Goal: Task Accomplishment & Management: Manage account settings

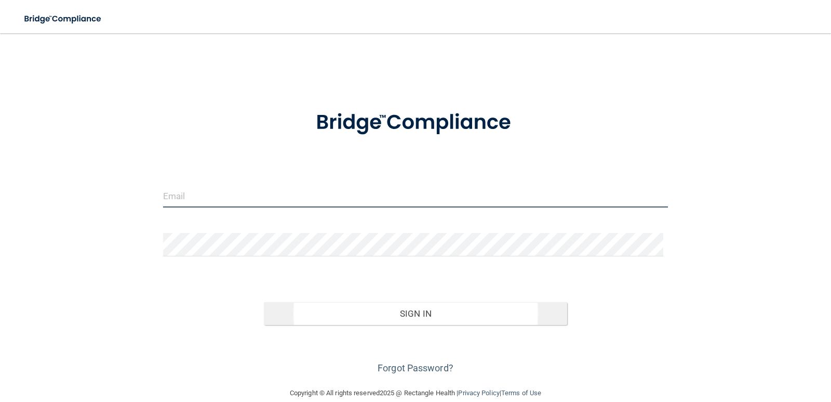
type input "[EMAIL_ADDRESS][DOMAIN_NAME]"
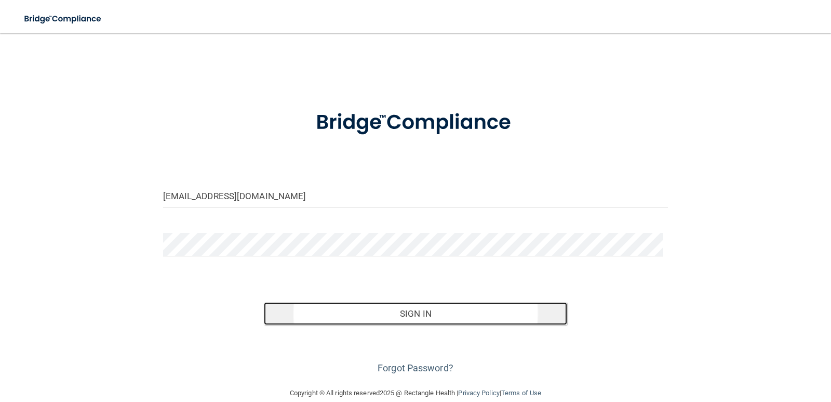
click at [430, 313] on button "Sign In" at bounding box center [415, 313] width 303 height 23
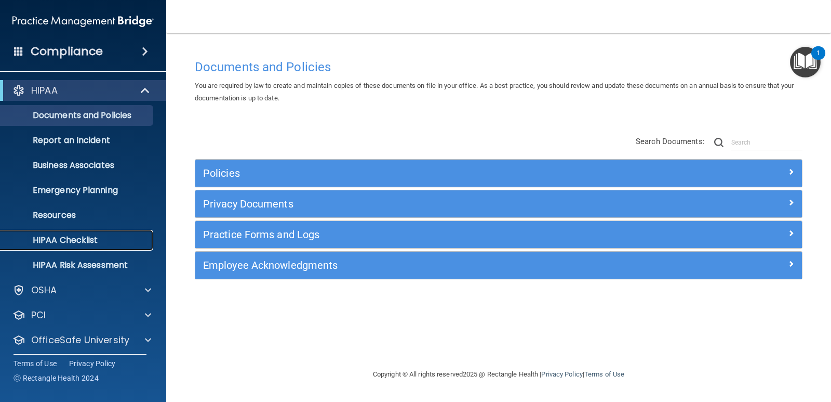
click at [72, 240] on p "HIPAA Checklist" at bounding box center [78, 240] width 142 height 10
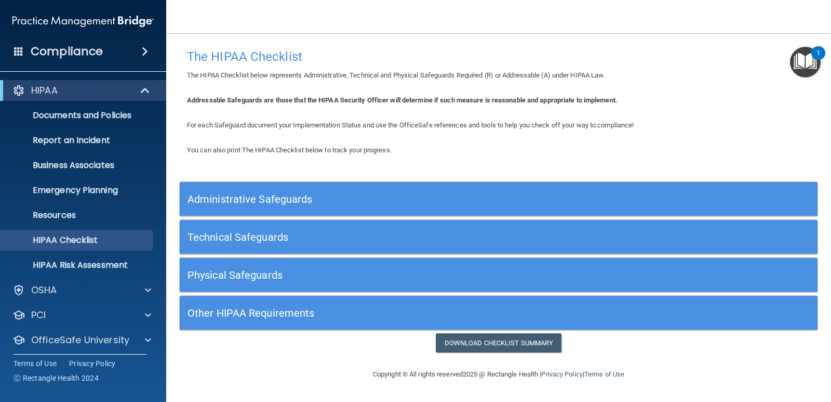
click at [286, 201] on h5 "Administrative Safeguards" at bounding box center [419, 198] width 463 height 11
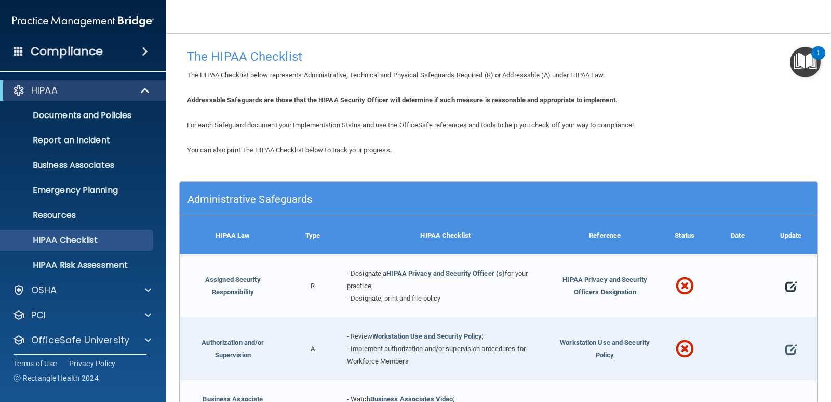
click at [786, 287] on span at bounding box center [791, 286] width 11 height 26
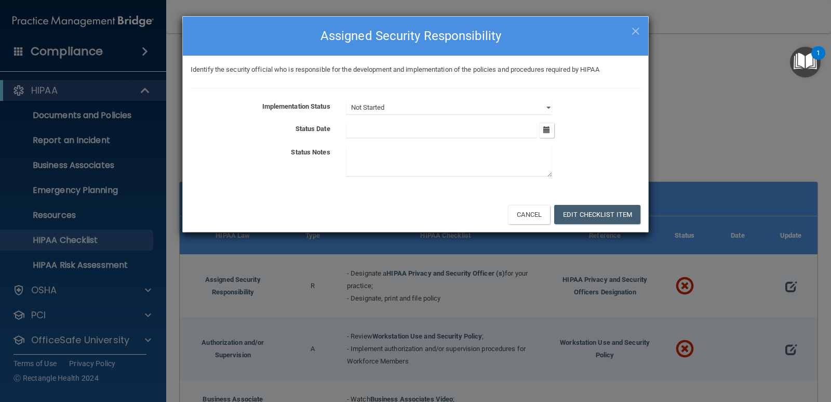
drag, startPoint x: 640, startPoint y: 30, endPoint x: 623, endPoint y: 47, distance: 23.1
click at [640, 31] on span "×" at bounding box center [635, 29] width 9 height 21
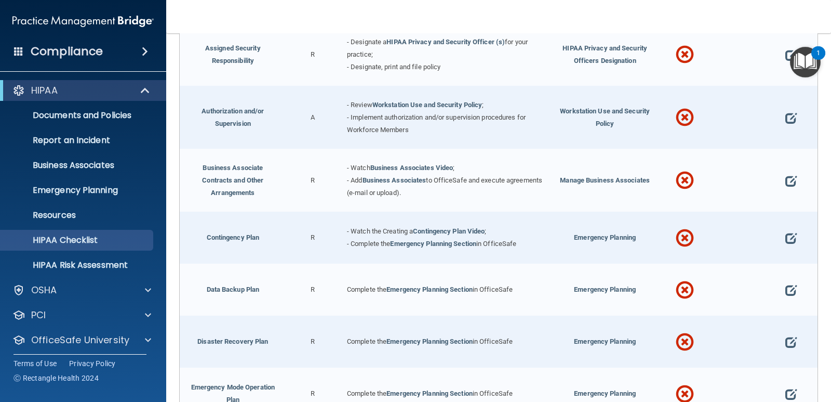
scroll to position [208, 0]
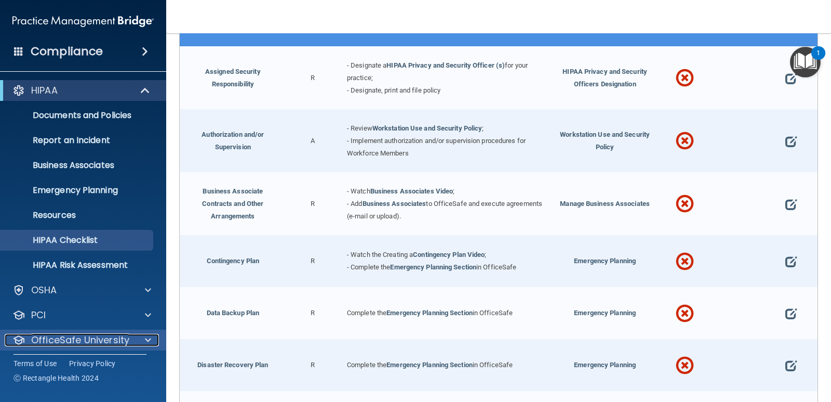
click at [79, 341] on p "OfficeSafe University" at bounding box center [80, 340] width 98 height 12
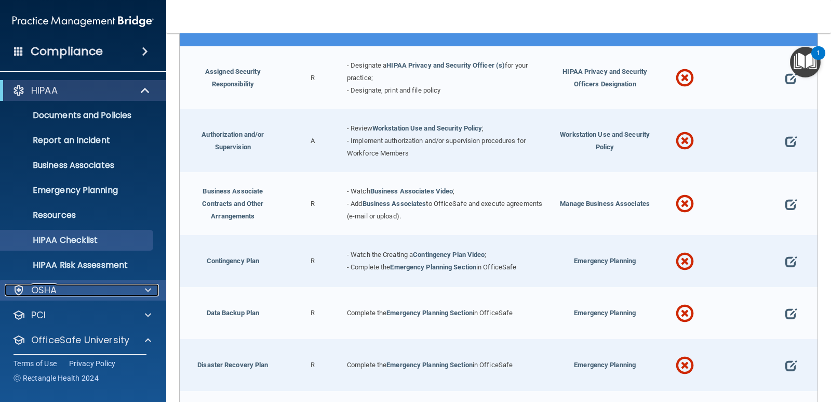
click at [88, 289] on div "OSHA" at bounding box center [69, 290] width 129 height 12
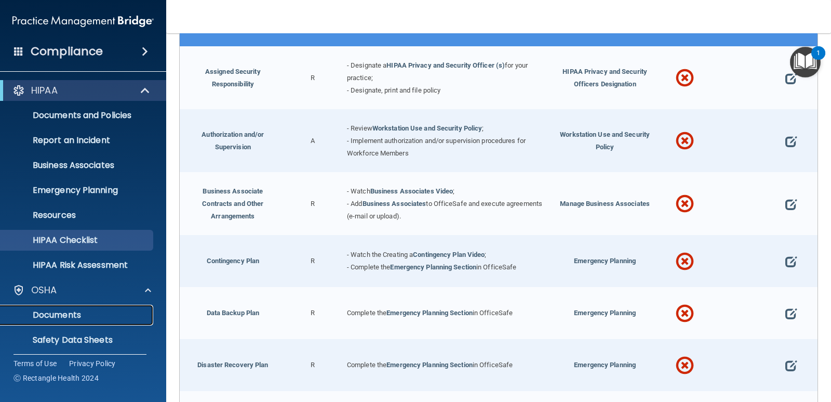
click at [70, 317] on p "Documents" at bounding box center [78, 315] width 142 height 10
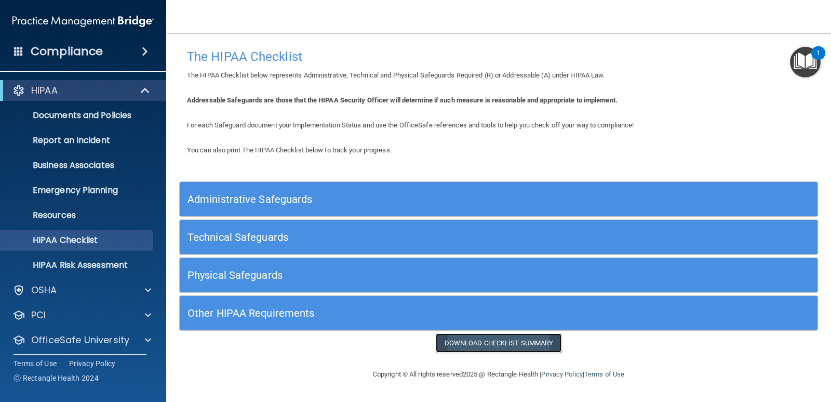
click at [509, 342] on link "Download Checklist Summary" at bounding box center [499, 342] width 126 height 19
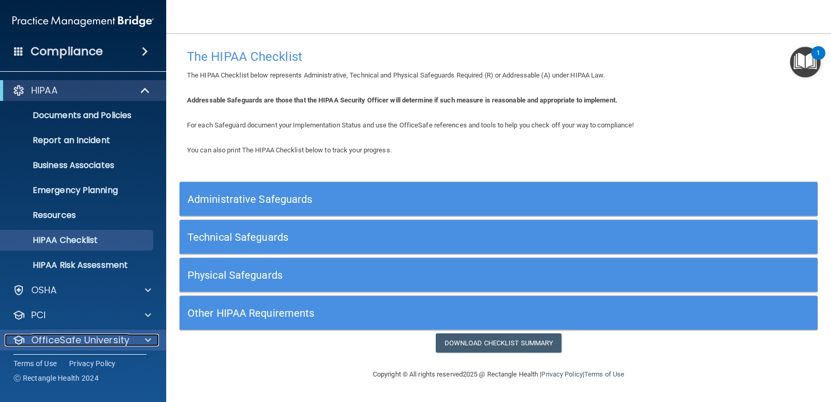
click at [111, 343] on p "OfficeSafe University" at bounding box center [80, 340] width 98 height 12
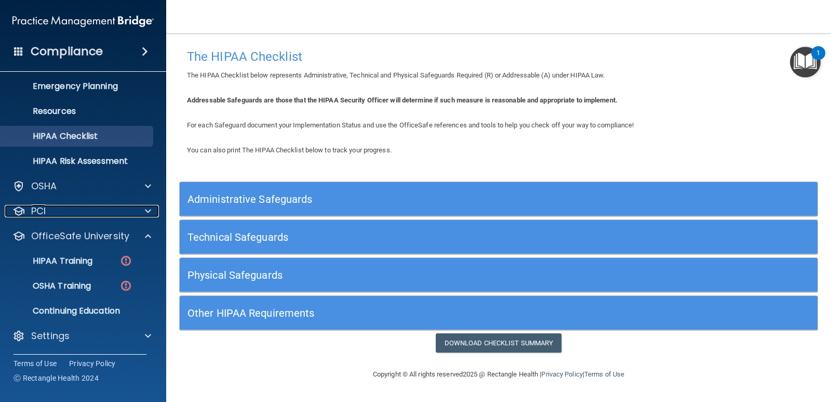
scroll to position [104, 0]
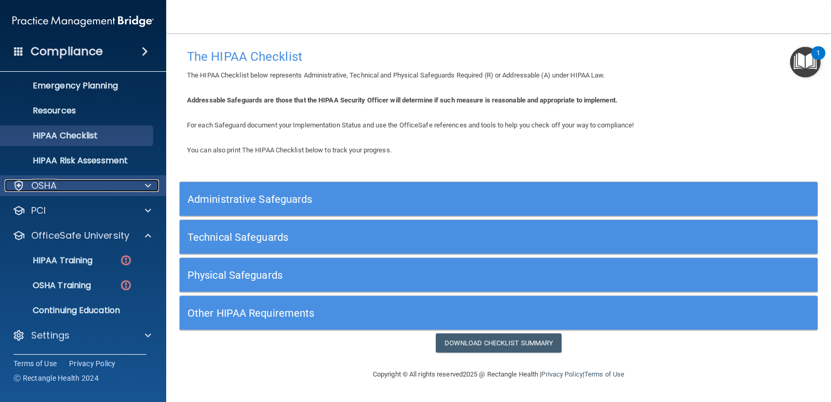
click at [143, 188] on div at bounding box center [147, 185] width 26 height 12
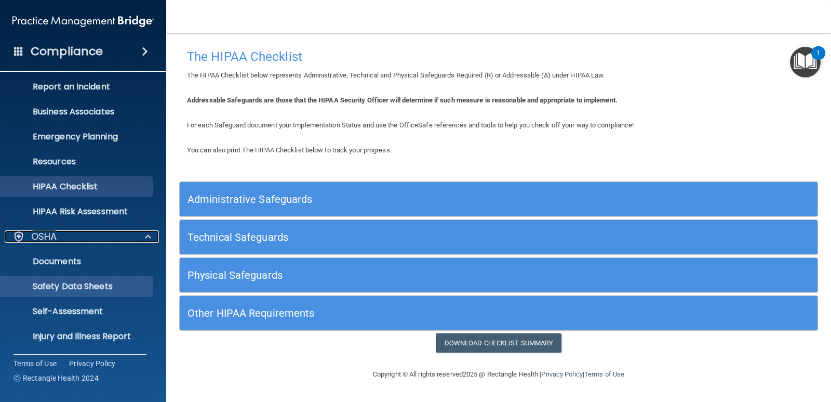
scroll to position [104, 0]
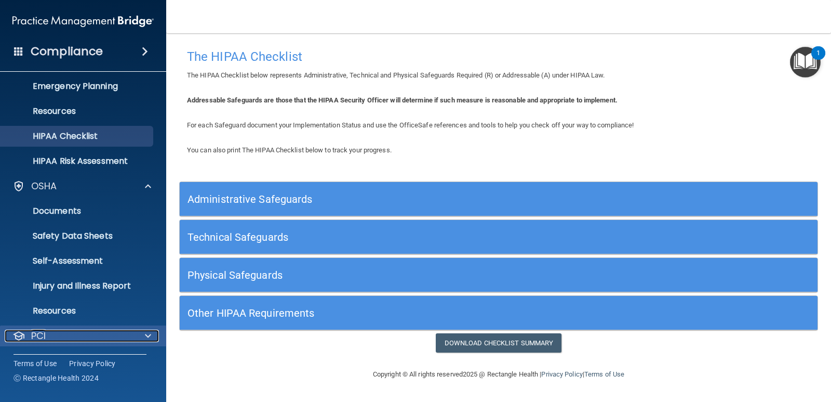
click at [130, 333] on div "PCI" at bounding box center [69, 335] width 129 height 12
click at [153, 334] on div at bounding box center [147, 335] width 26 height 12
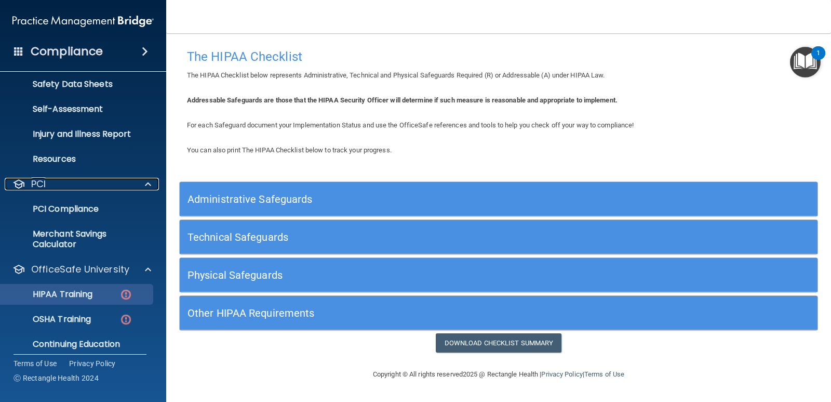
scroll to position [260, 0]
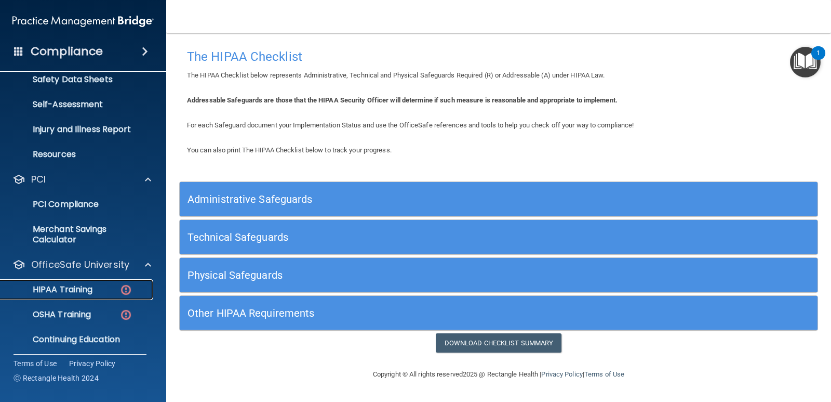
click at [89, 291] on p "HIPAA Training" at bounding box center [50, 289] width 86 height 10
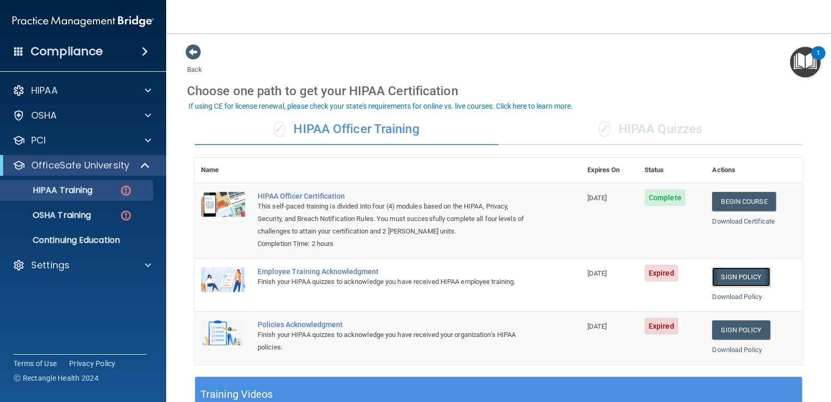
click at [731, 276] on link "Sign Policy" at bounding box center [741, 276] width 58 height 19
click at [727, 296] on link "Download Policy" at bounding box center [737, 297] width 50 height 8
click at [742, 334] on link "Sign Policy" at bounding box center [741, 329] width 58 height 19
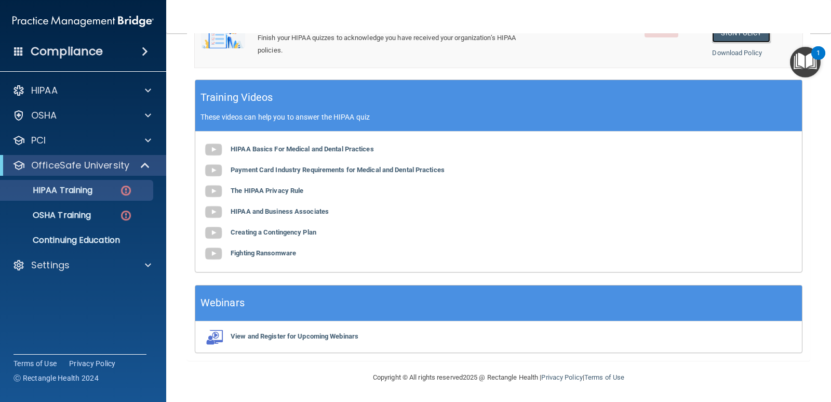
scroll to position [298, 0]
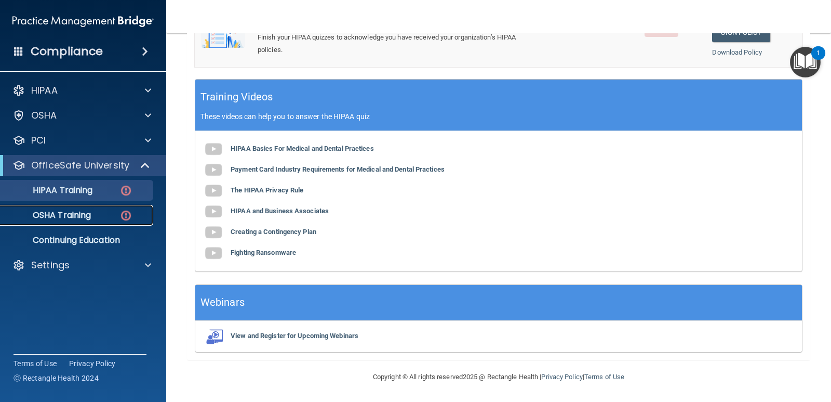
click at [79, 215] on p "OSHA Training" at bounding box center [49, 215] width 84 height 10
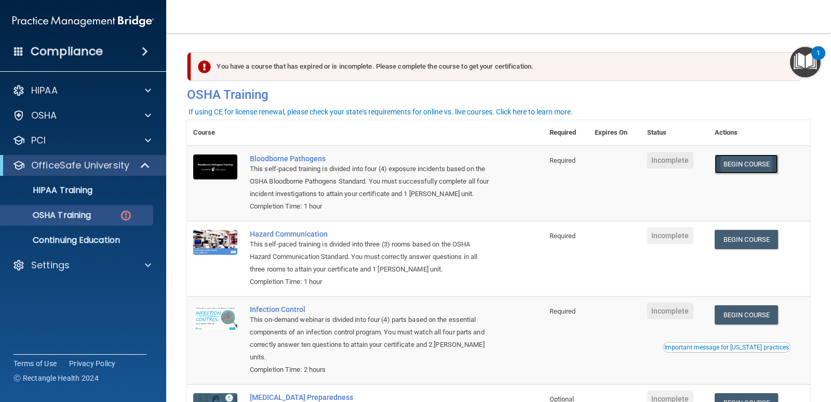
click at [741, 168] on link "Begin Course" at bounding box center [746, 163] width 63 height 19
click at [96, 148] on div "PCI" at bounding box center [83, 140] width 167 height 21
click at [148, 142] on span at bounding box center [148, 140] width 6 height 12
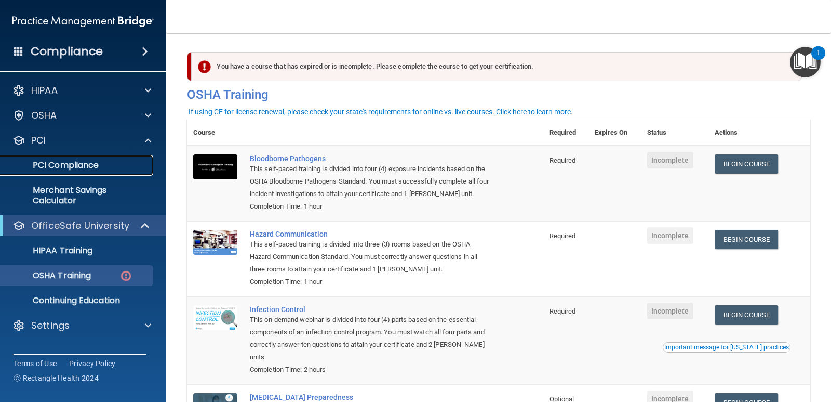
click at [91, 169] on p "PCI Compliance" at bounding box center [78, 165] width 142 height 10
drag, startPoint x: 597, startPoint y: 22, endPoint x: 625, endPoint y: 32, distance: 29.9
click at [597, 22] on nav "Toggle navigation Casey Kingsfield frontdesk@petertiglerdds.com Manage My Enter…" at bounding box center [498, 16] width 665 height 33
click at [85, 54] on h4 "Compliance" at bounding box center [67, 51] width 72 height 15
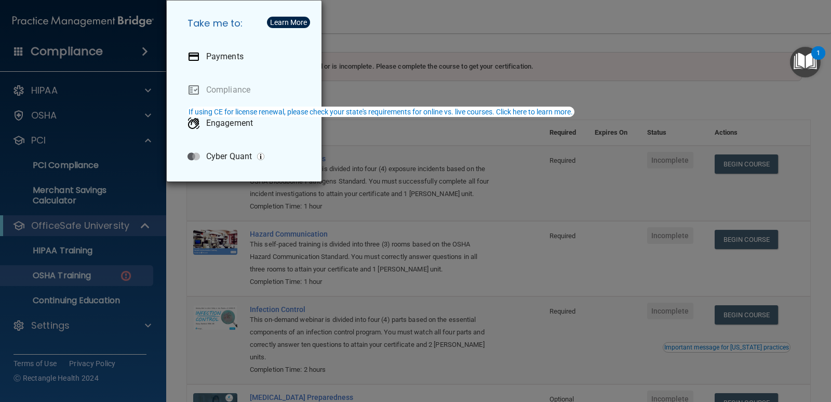
click at [106, 53] on div "Take me to: Payments Compliance Engagement Cyber Quant" at bounding box center [415, 201] width 831 height 402
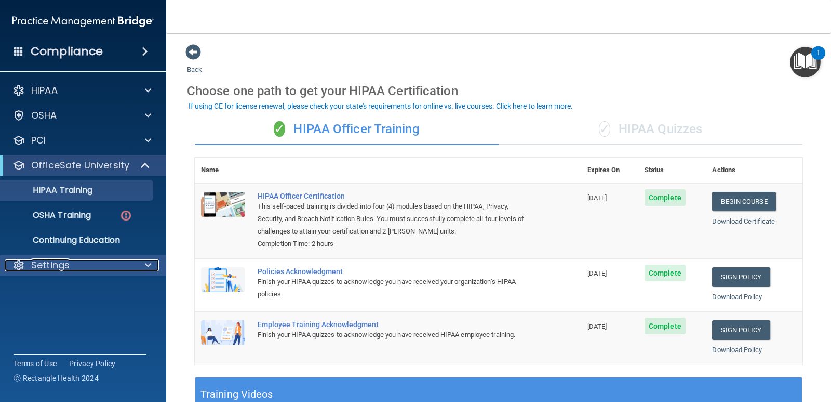
click at [112, 262] on div "Settings" at bounding box center [69, 265] width 129 height 12
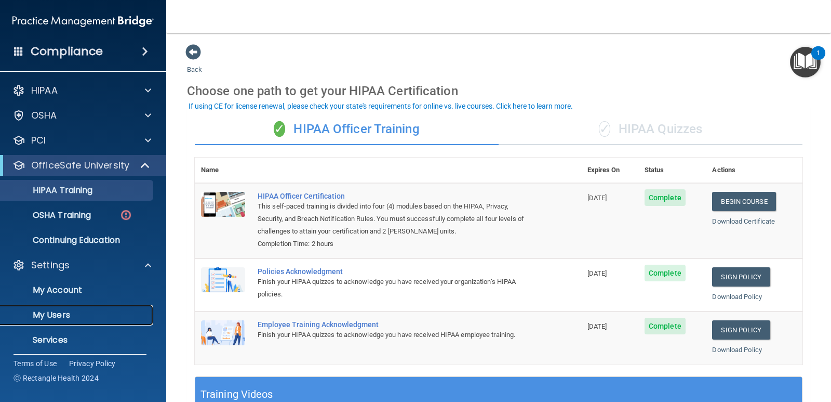
click at [76, 311] on p "My Users" at bounding box center [78, 315] width 142 height 10
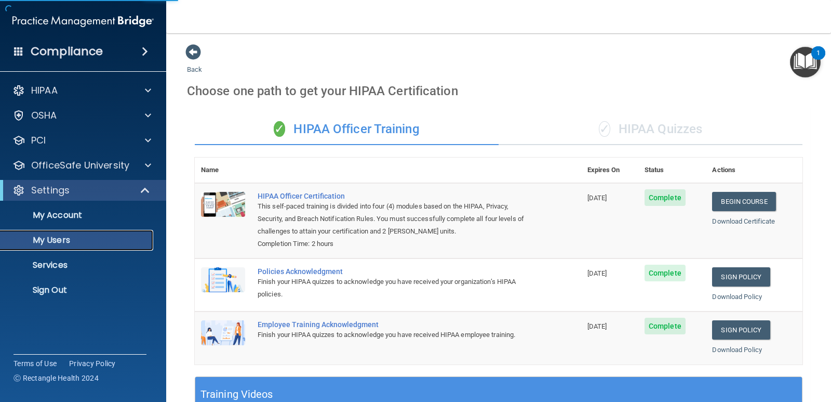
select select "20"
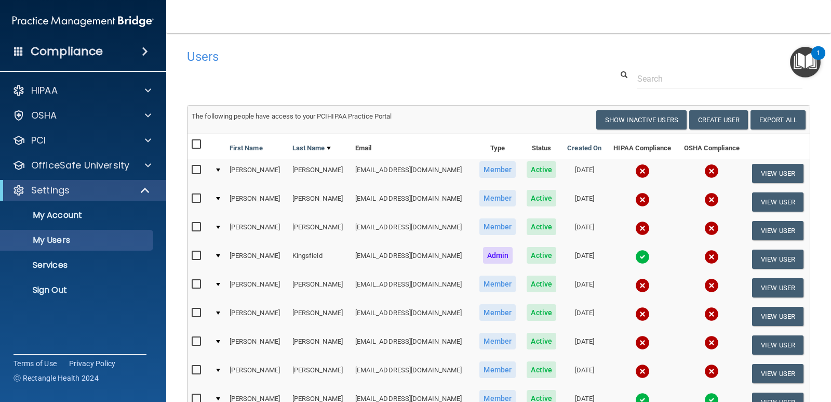
click at [224, 225] on td at bounding box center [217, 230] width 15 height 29
click at [241, 227] on td "Tracy" at bounding box center [256, 230] width 63 height 29
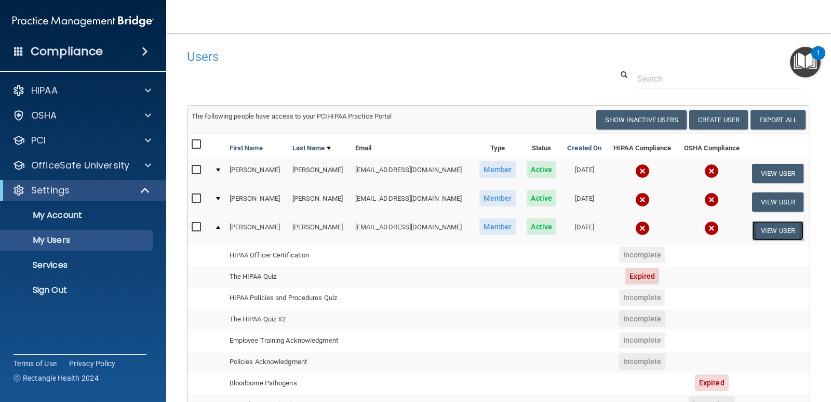
click at [768, 231] on button "View User" at bounding box center [777, 230] width 51 height 19
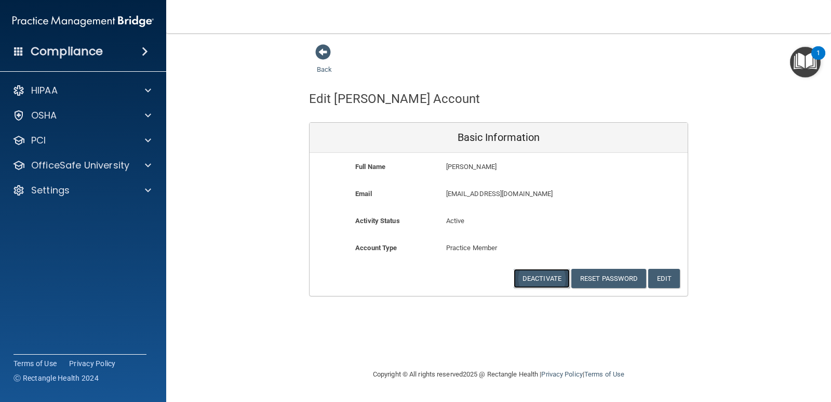
click at [544, 280] on button "Deactivate" at bounding box center [542, 278] width 56 height 19
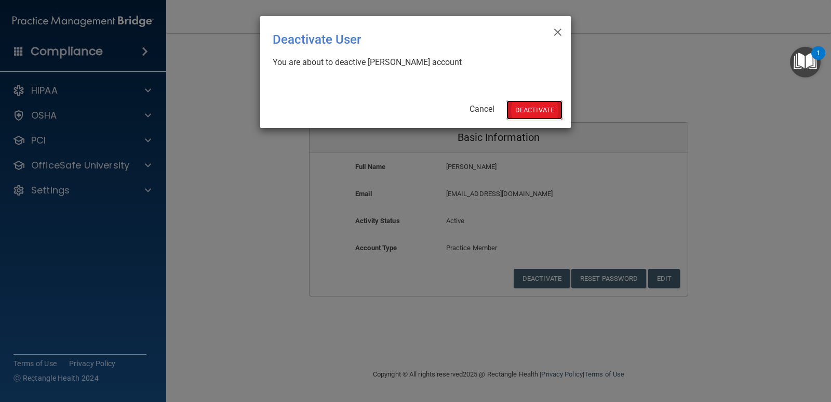
click at [536, 109] on button "Deactivate" at bounding box center [535, 109] width 56 height 19
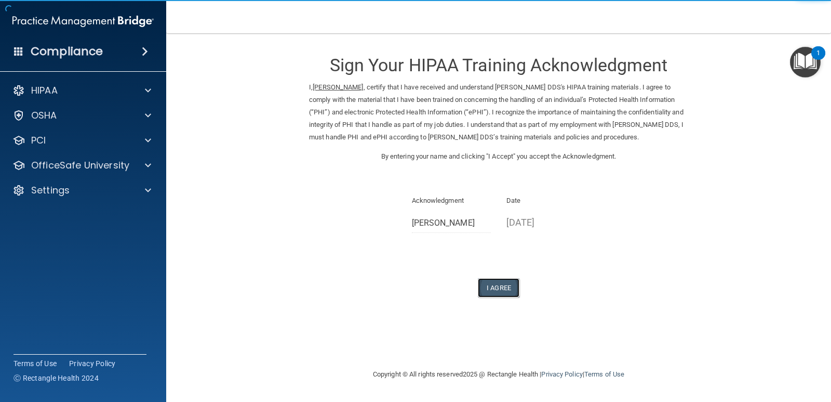
click at [501, 287] on button "I Agree" at bounding box center [499, 287] width 42 height 19
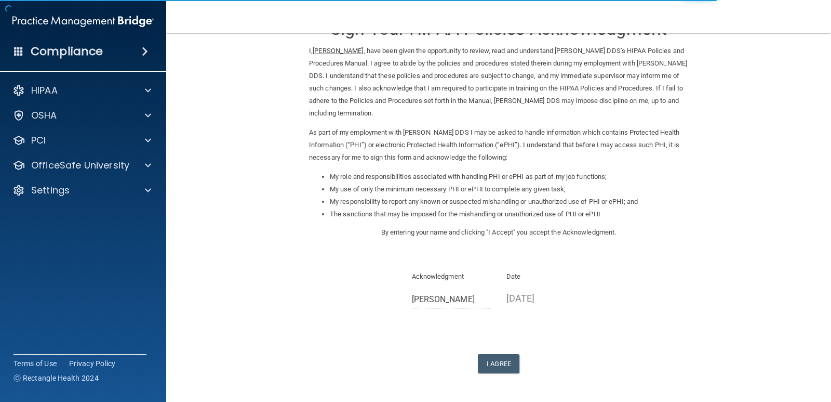
scroll to position [52, 0]
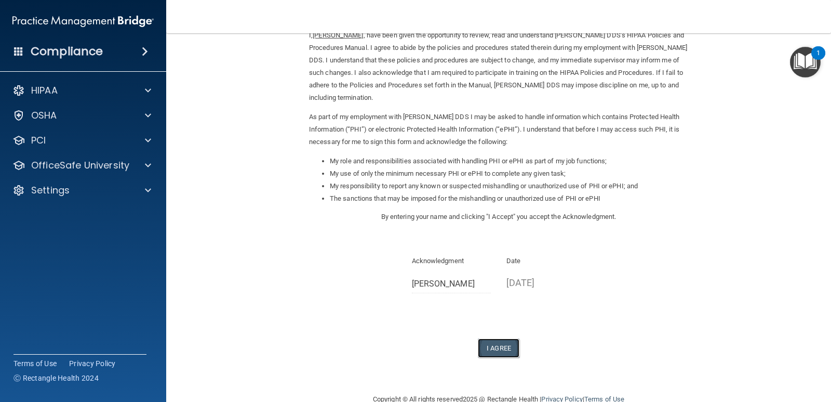
click at [503, 350] on button "I Agree" at bounding box center [499, 347] width 42 height 19
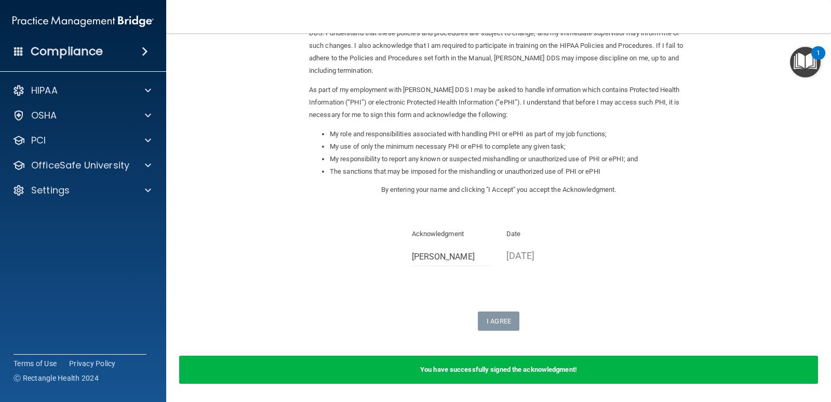
scroll to position [104, 0]
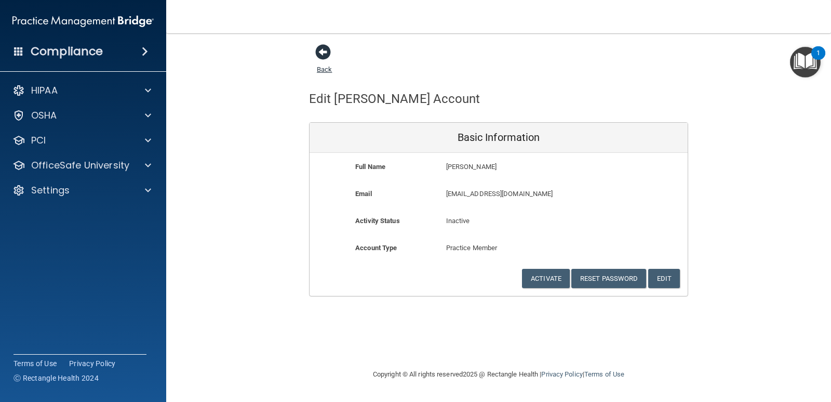
click at [324, 55] on span at bounding box center [323, 52] width 16 height 16
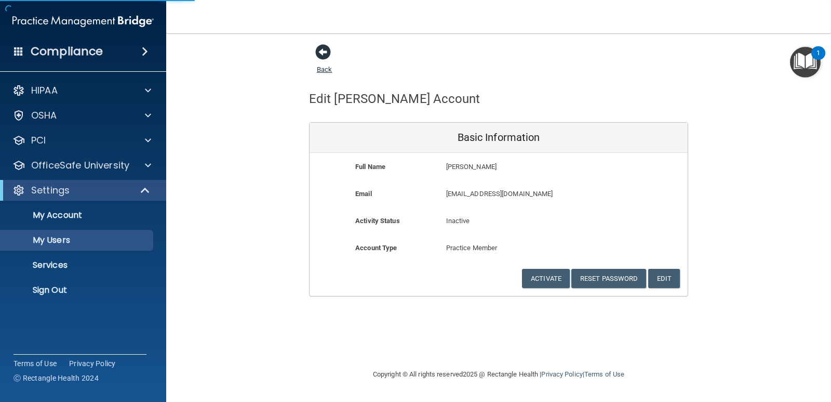
select select "20"
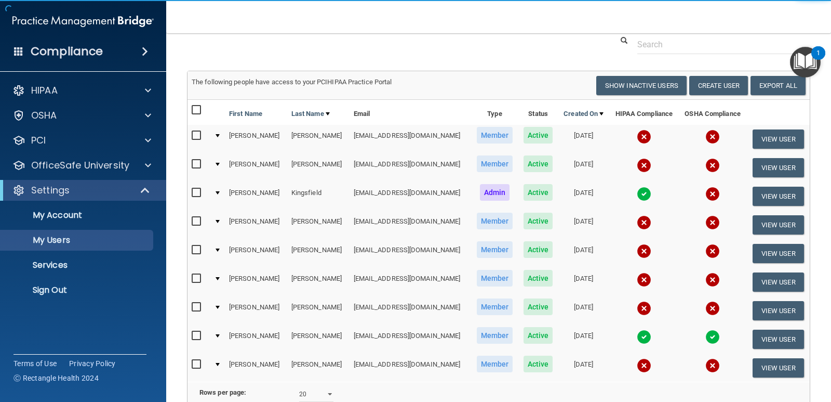
scroll to position [52, 0]
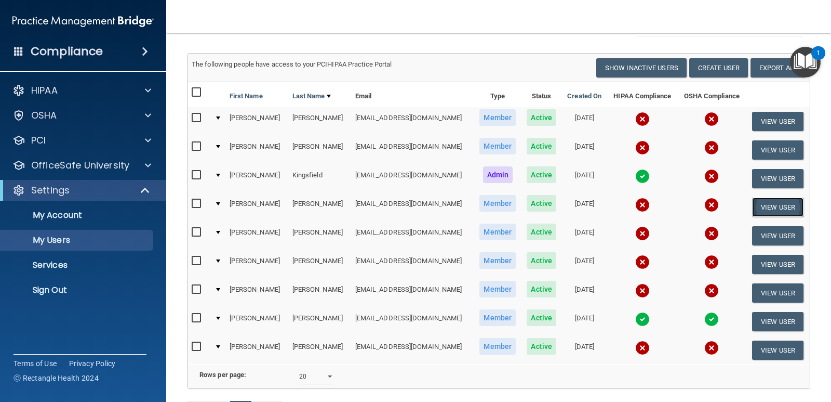
click at [762, 208] on button "View User" at bounding box center [777, 206] width 51 height 19
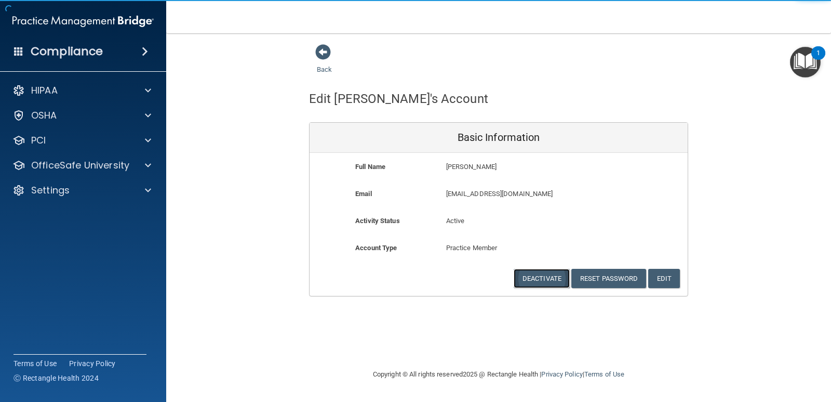
click at [555, 278] on button "Deactivate" at bounding box center [542, 278] width 56 height 19
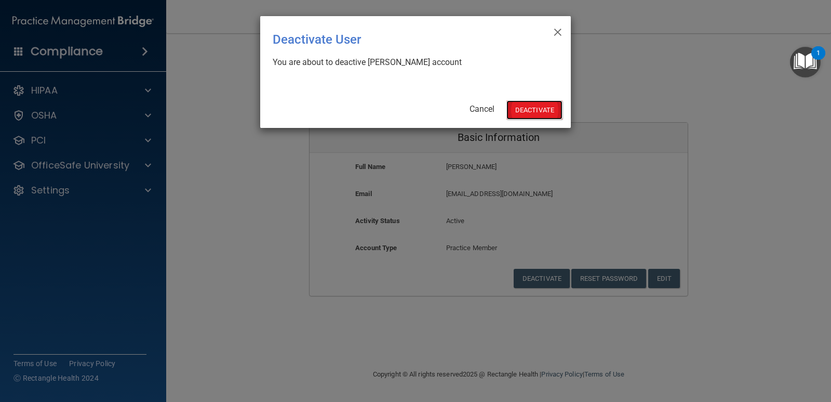
click at [533, 108] on button "Deactivate" at bounding box center [535, 109] width 56 height 19
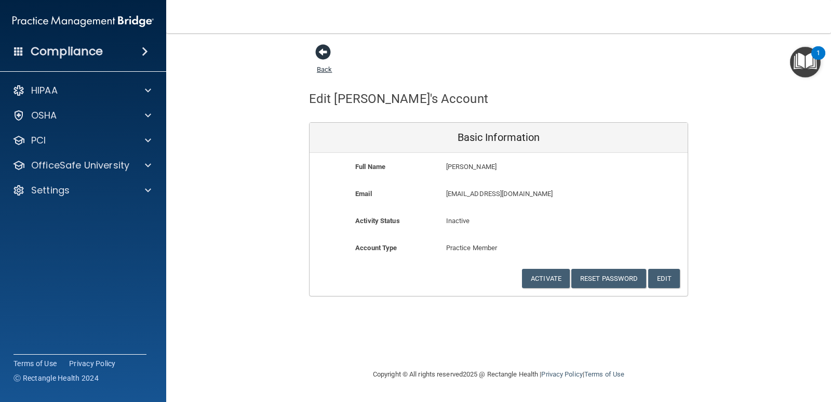
click at [323, 56] on span at bounding box center [323, 52] width 16 height 16
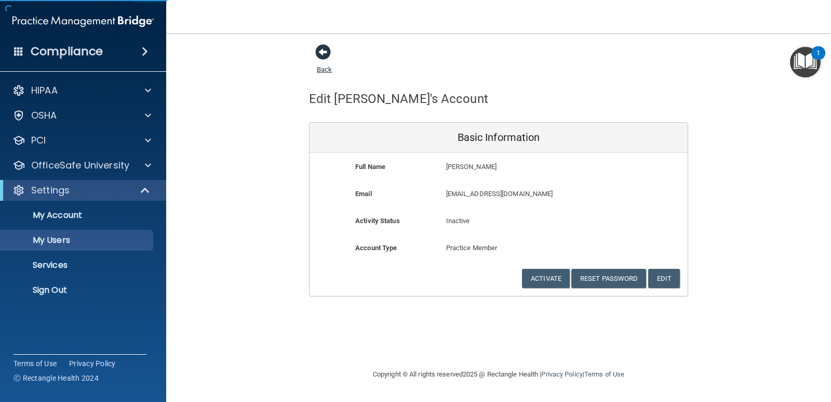
select select "20"
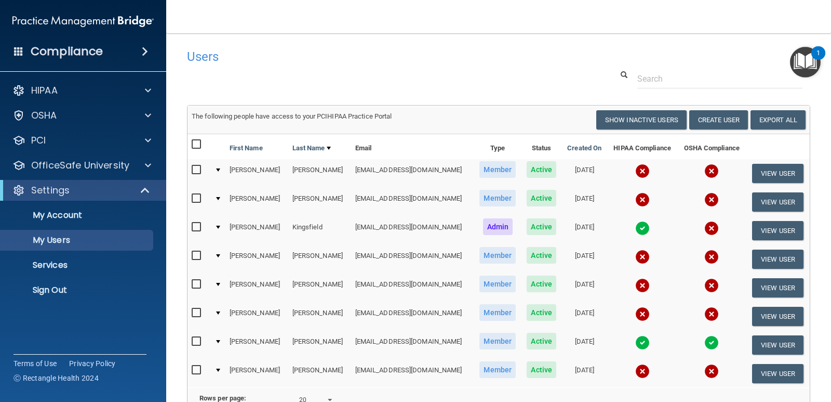
click at [195, 227] on input "checkbox" at bounding box center [198, 227] width 12 height 8
checkbox input "true"
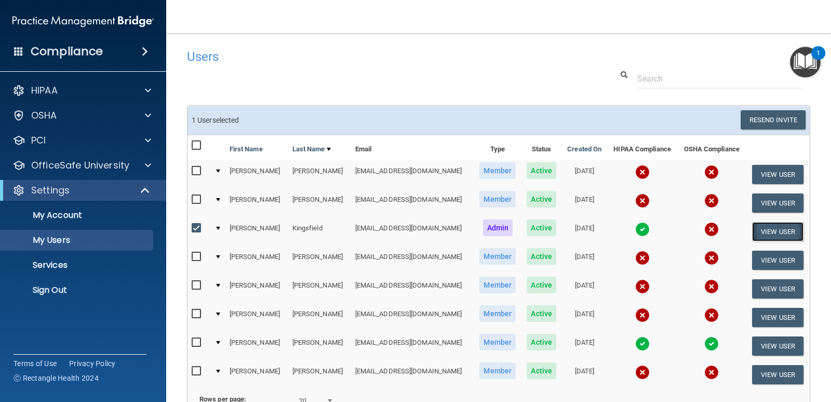
click at [760, 234] on button "View User" at bounding box center [777, 231] width 51 height 19
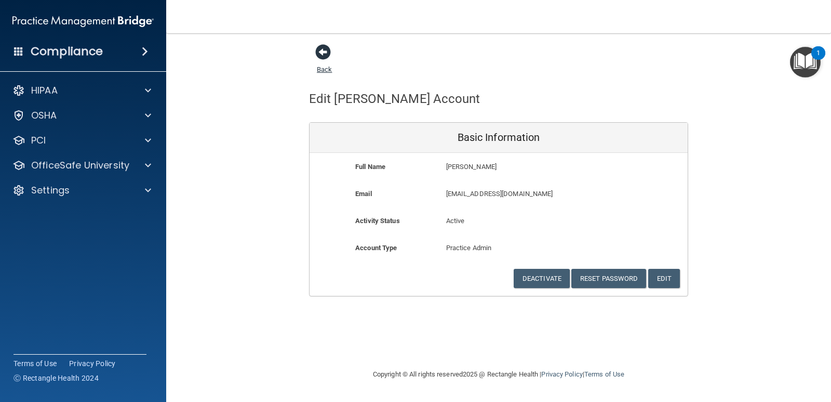
click at [323, 52] on span at bounding box center [323, 52] width 16 height 16
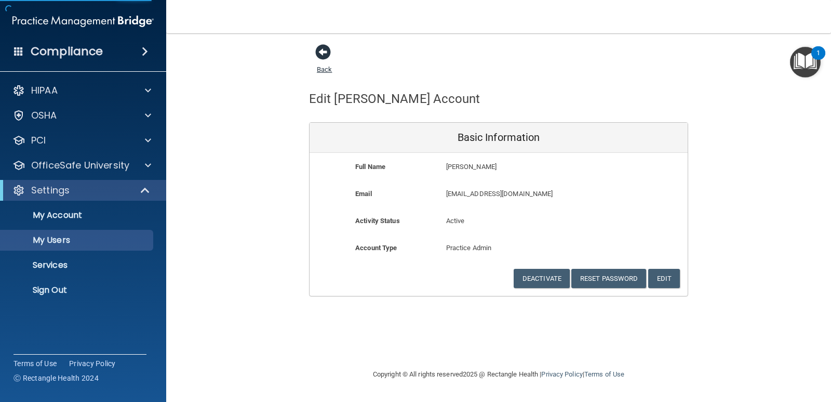
select select "20"
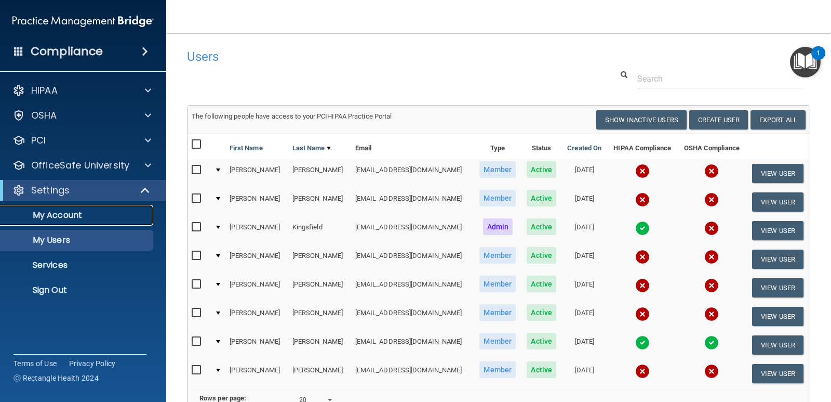
click at [108, 212] on p "My Account" at bounding box center [78, 215] width 142 height 10
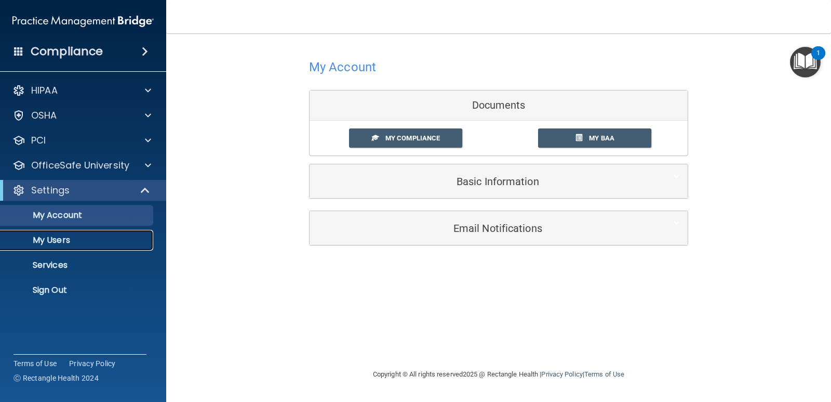
click at [107, 237] on p "My Users" at bounding box center [78, 240] width 142 height 10
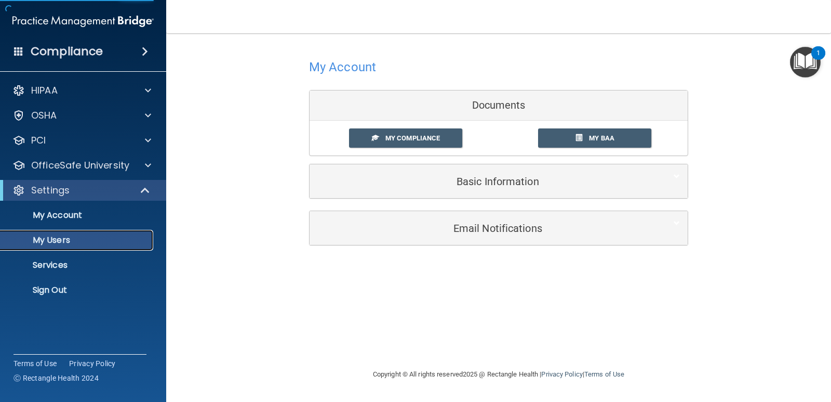
select select "20"
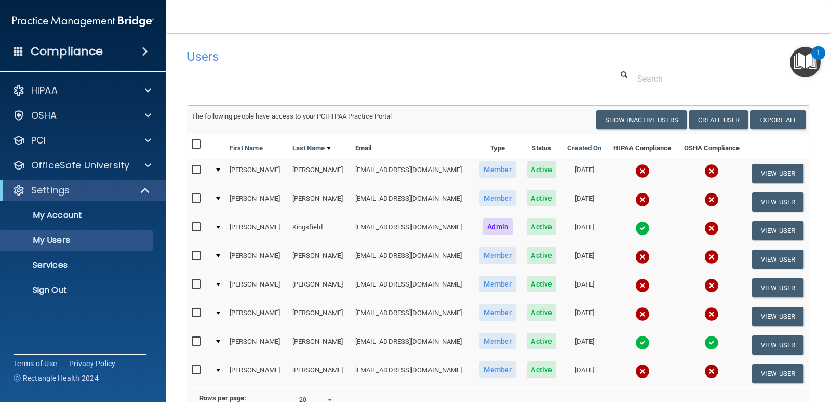
click at [293, 226] on td "Kingsfield" at bounding box center [319, 230] width 63 height 29
click at [704, 230] on img at bounding box center [711, 228] width 15 height 15
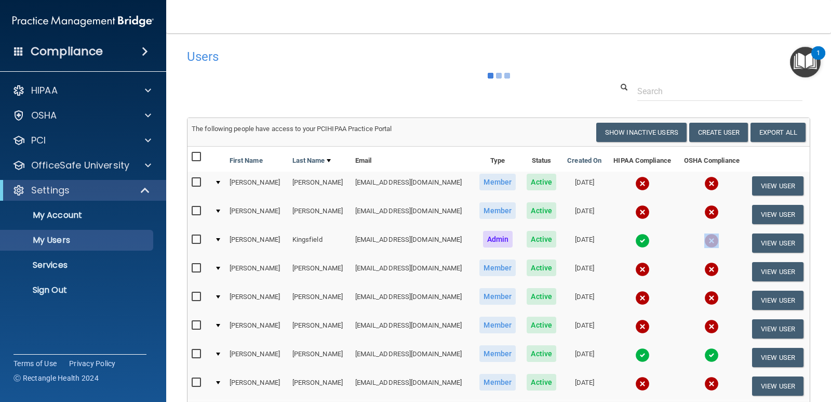
click at [697, 230] on td at bounding box center [711, 243] width 69 height 29
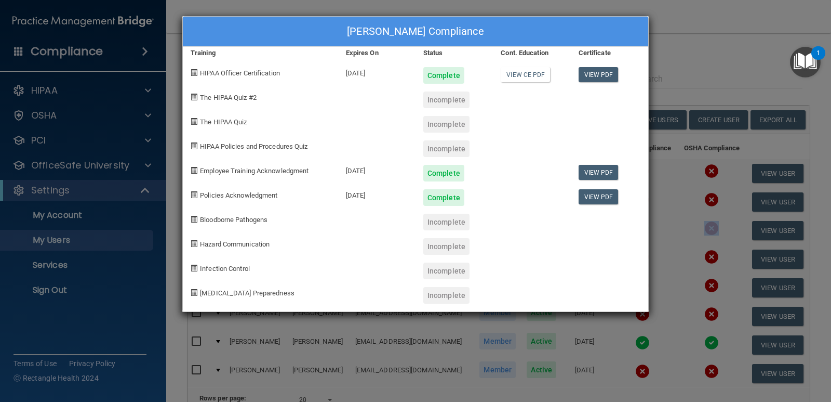
drag, startPoint x: 521, startPoint y: 23, endPoint x: 578, endPoint y: -3, distance: 62.8
click at [578, 0] on html "Compliance HIPAA Documents and Policies Report an Incident Business Associates …" at bounding box center [415, 201] width 831 height 402
click at [745, 16] on div "[PERSON_NAME] Compliance Training Expires On Status Cont. Education Certificate…" at bounding box center [415, 201] width 831 height 402
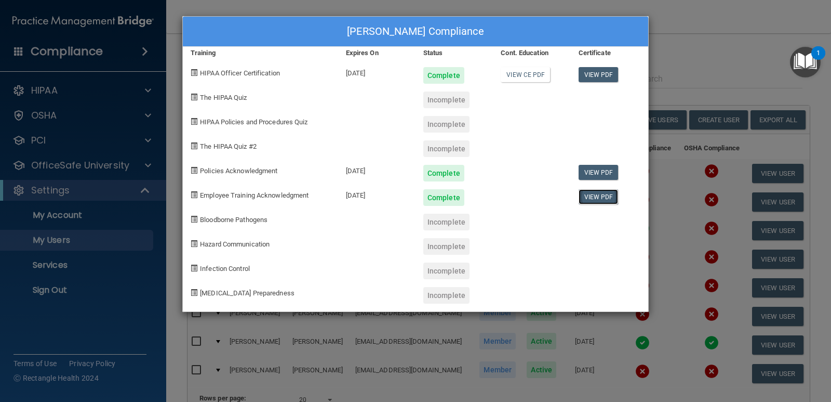
click at [601, 196] on link "View PDF" at bounding box center [599, 196] width 40 height 15
